Goal: Check status: Check status

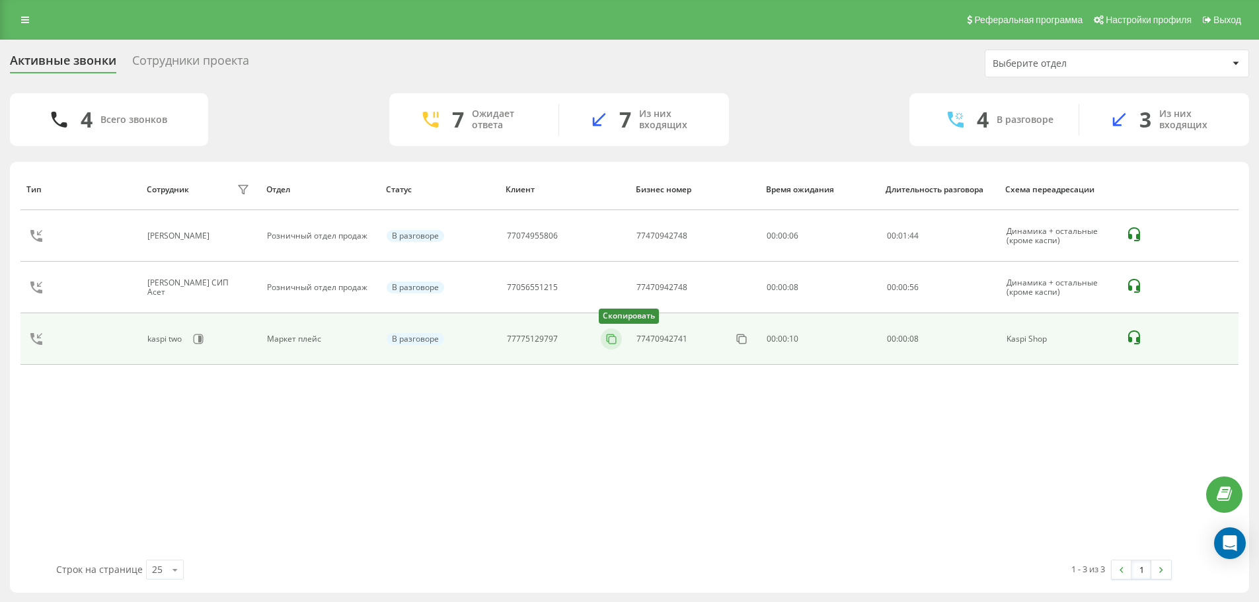
click at [609, 340] on rect at bounding box center [612, 339] width 7 height 7
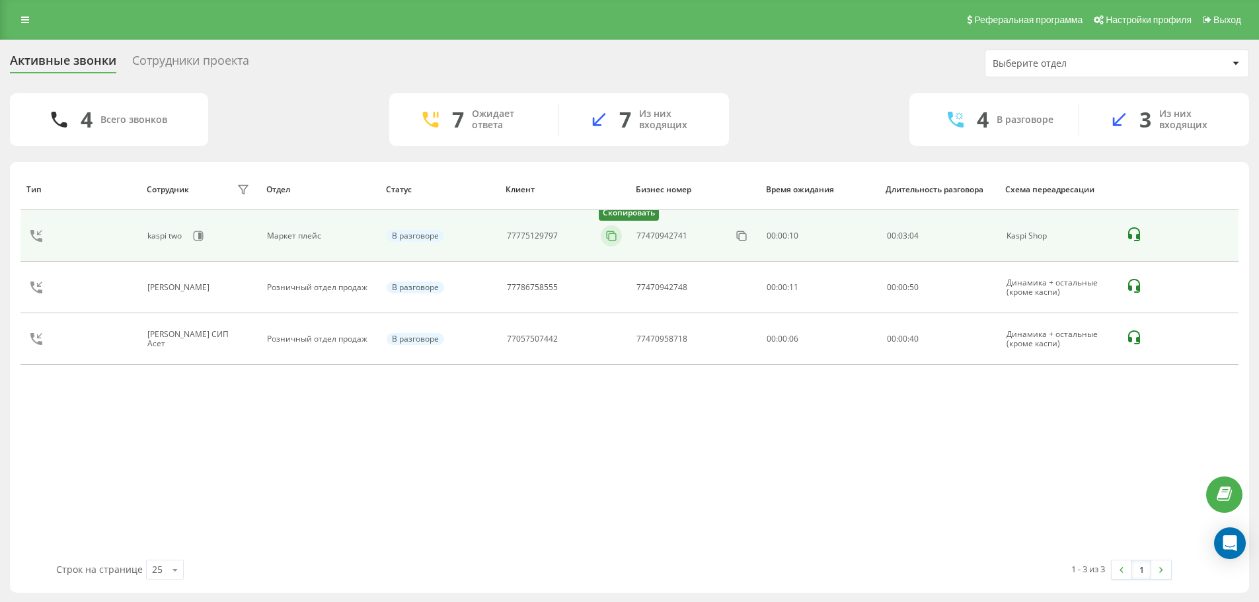
click at [614, 234] on icon at bounding box center [611, 235] width 13 height 13
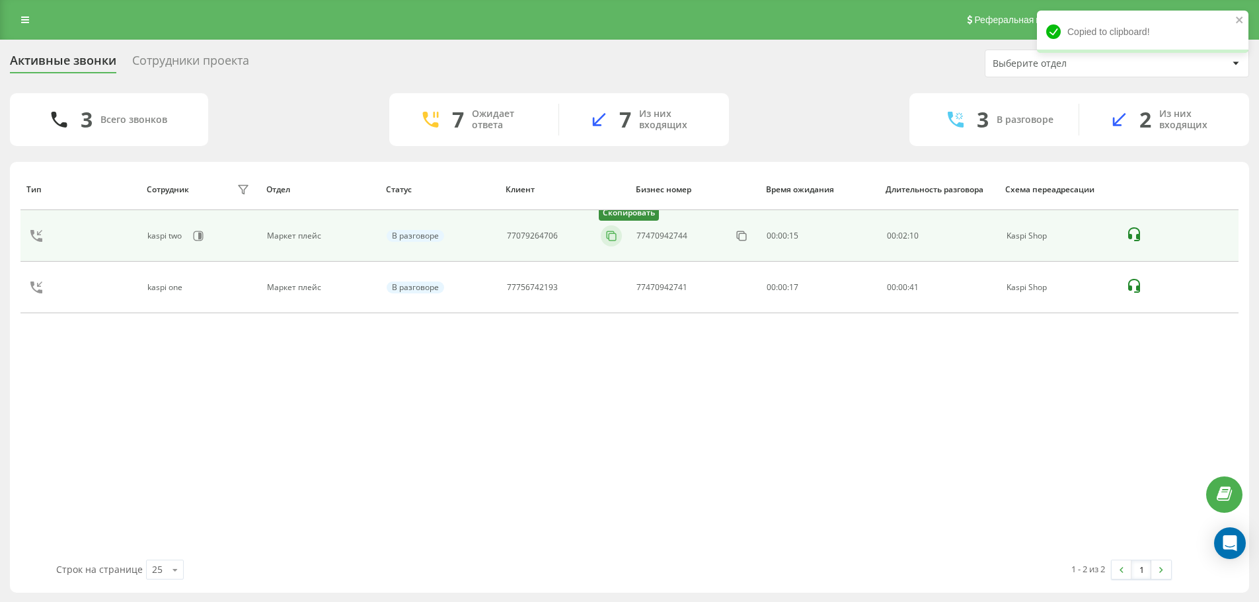
click at [615, 233] on icon at bounding box center [610, 234] width 7 height 7
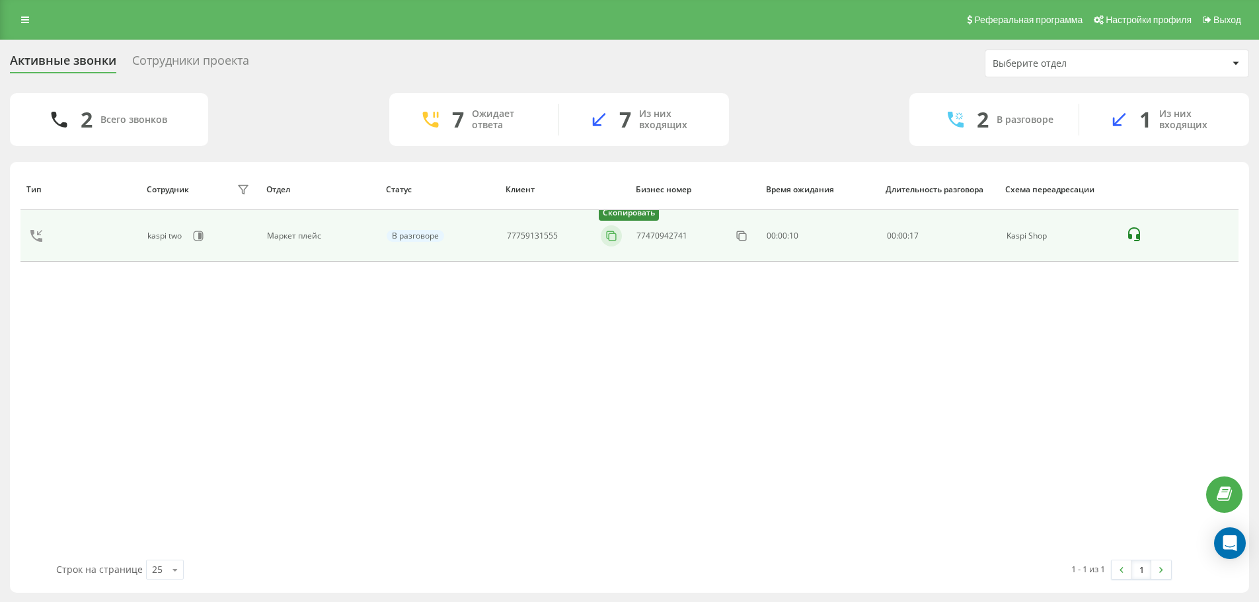
click at [614, 236] on icon at bounding box center [611, 235] width 13 height 13
click at [611, 234] on icon at bounding box center [611, 235] width 13 height 13
click at [613, 235] on icon at bounding box center [611, 235] width 13 height 13
click at [617, 237] on rect at bounding box center [612, 236] width 7 height 7
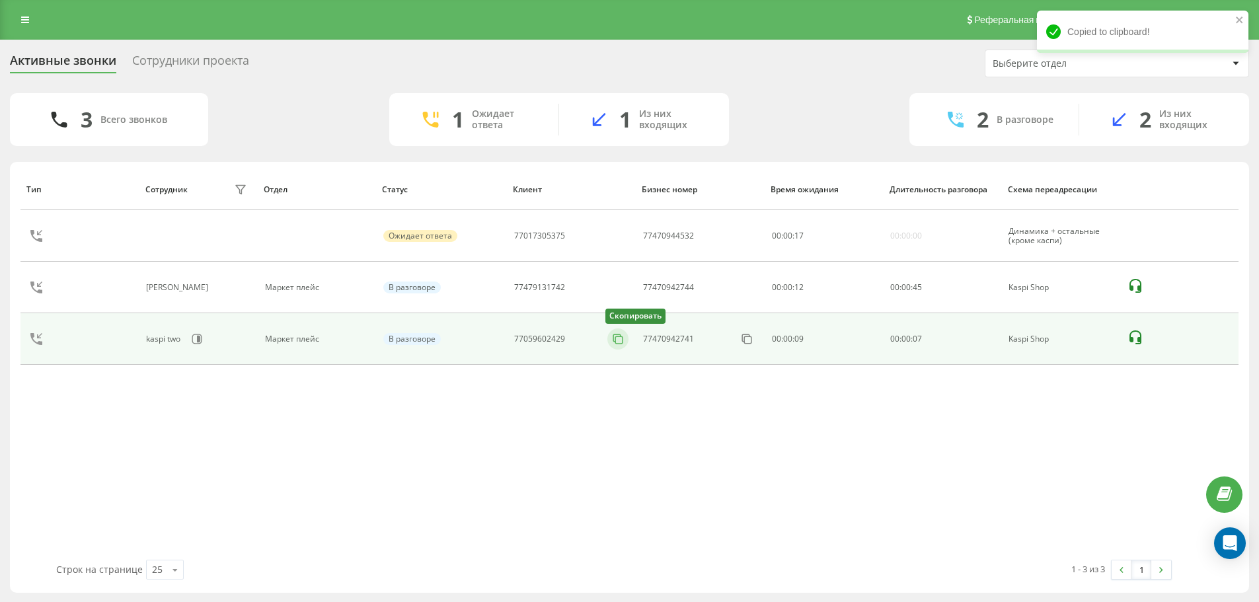
click at [619, 342] on icon at bounding box center [617, 338] width 13 height 13
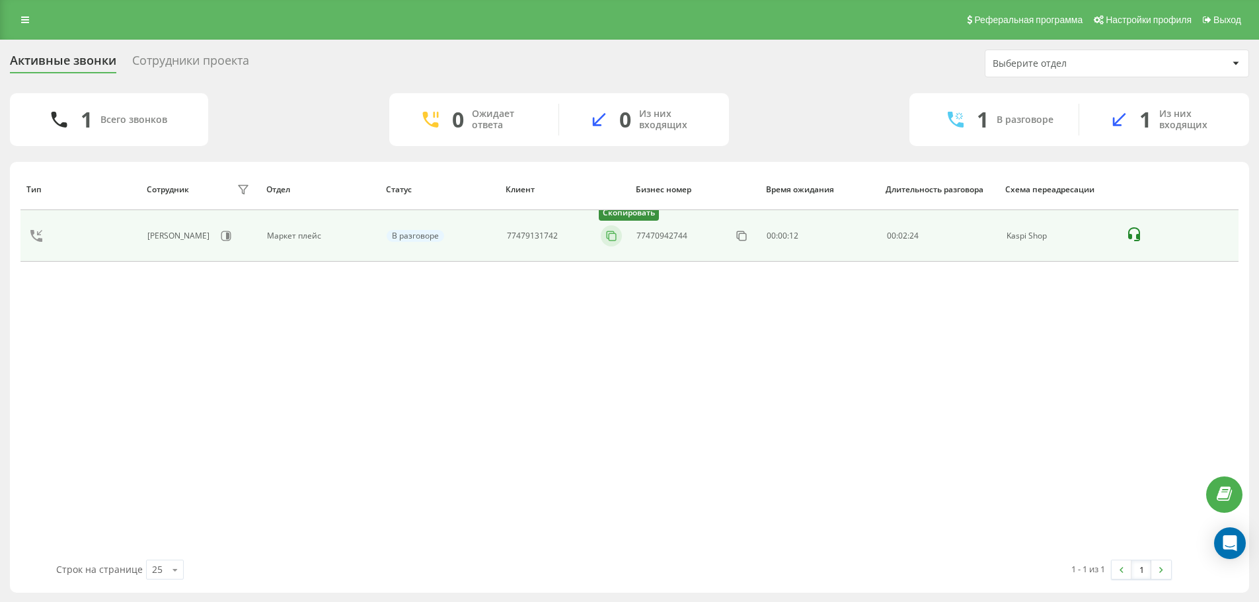
click at [607, 237] on icon at bounding box center [610, 234] width 7 height 7
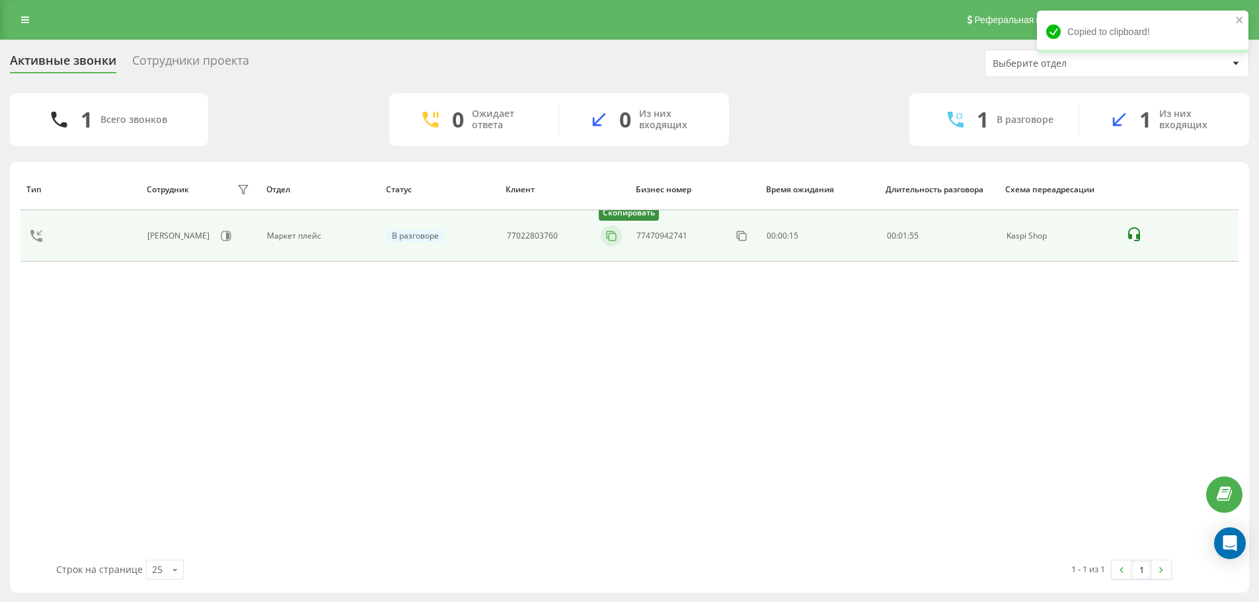
click at [609, 235] on rect at bounding box center [612, 236] width 7 height 7
click at [613, 239] on icon at bounding box center [611, 235] width 13 height 13
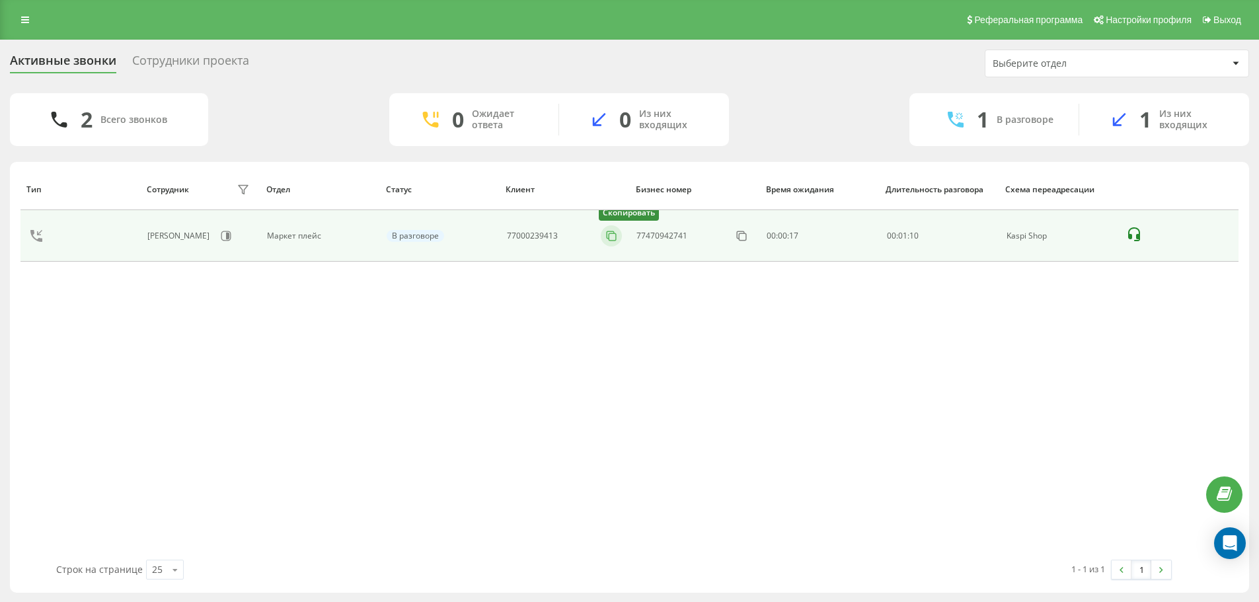
click at [612, 236] on icon at bounding box center [611, 235] width 13 height 13
click at [613, 241] on rect at bounding box center [612, 236] width 7 height 7
click at [612, 236] on icon at bounding box center [611, 235] width 13 height 13
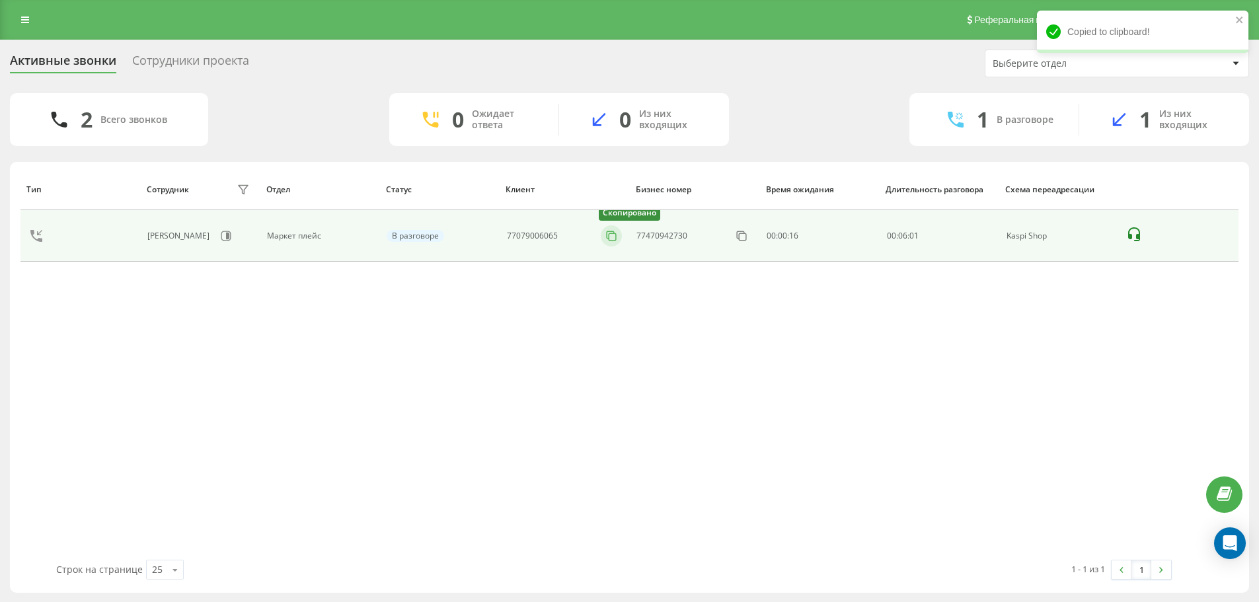
click at [612, 236] on icon at bounding box center [611, 235] width 13 height 13
click at [612, 235] on icon at bounding box center [611, 235] width 13 height 13
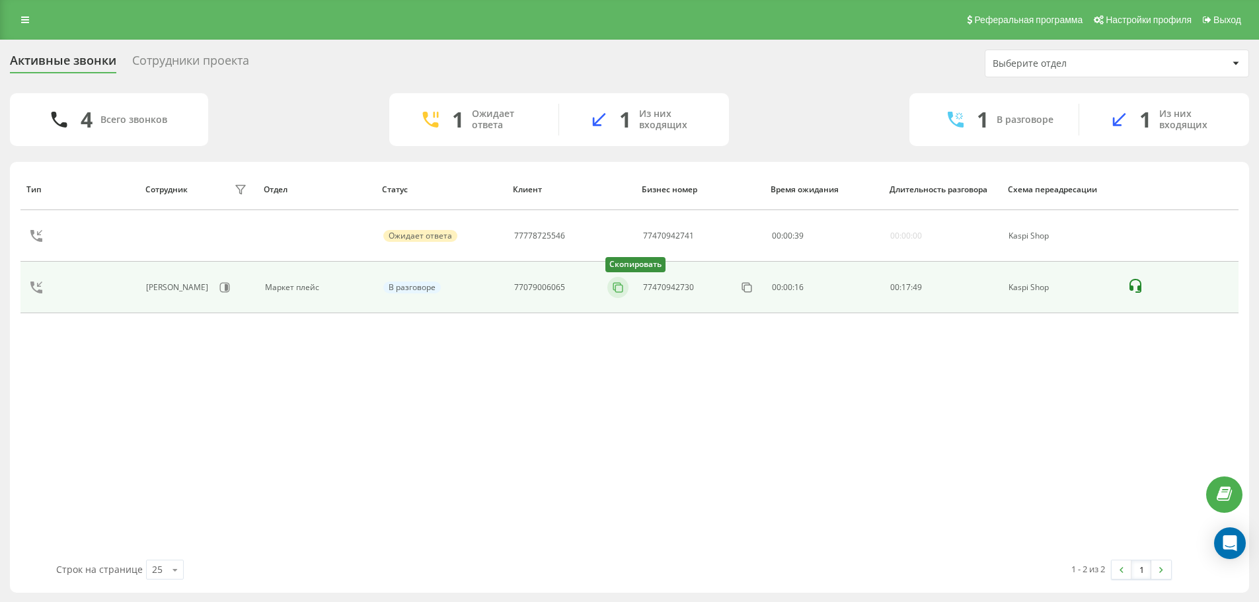
click at [620, 288] on icon at bounding box center [617, 287] width 13 height 13
click at [617, 287] on icon at bounding box center [617, 287] width 13 height 13
